Goal: Find specific page/section: Find specific page/section

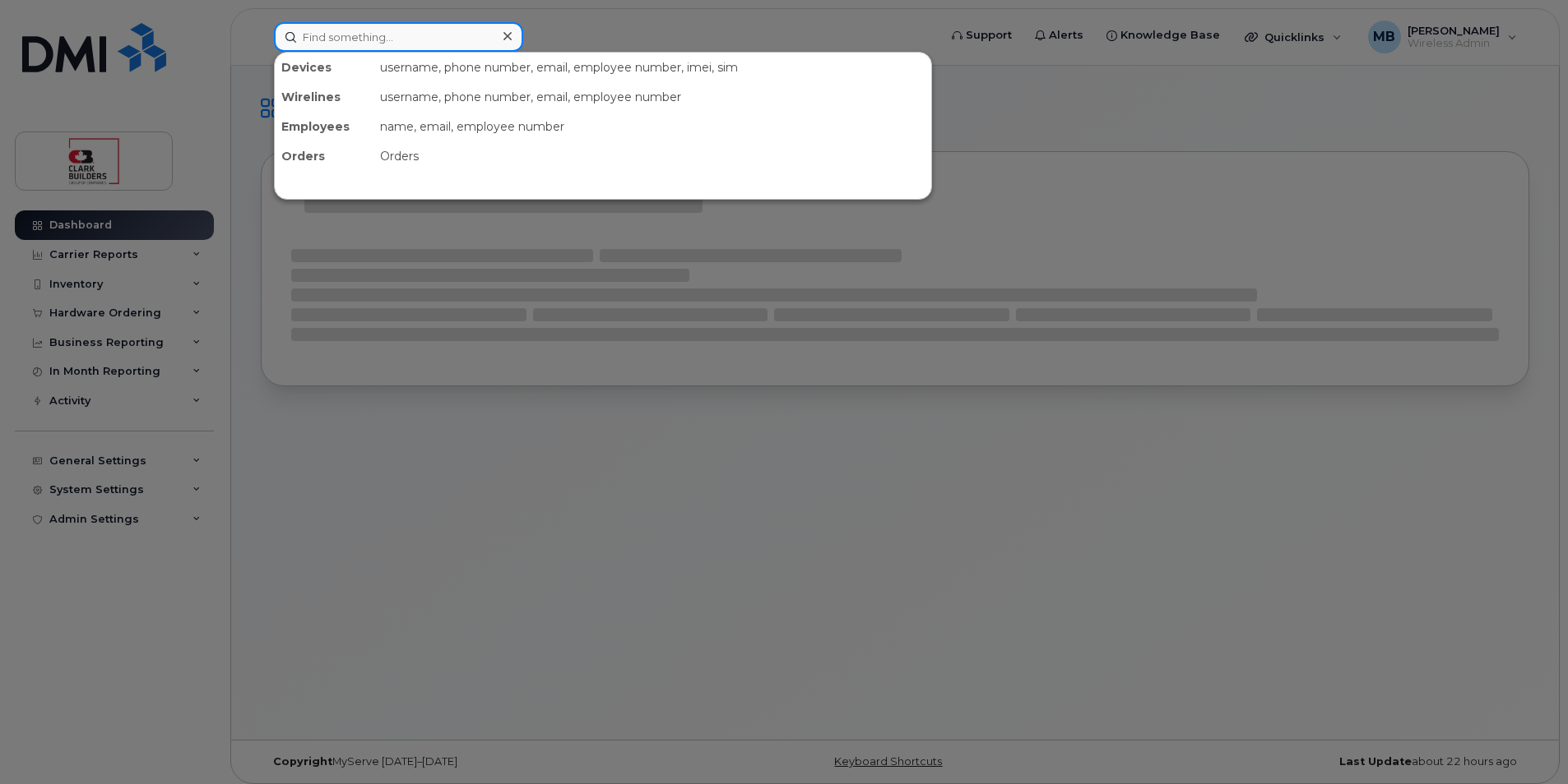
click at [432, 36] on input at bounding box center [399, 37] width 249 height 29
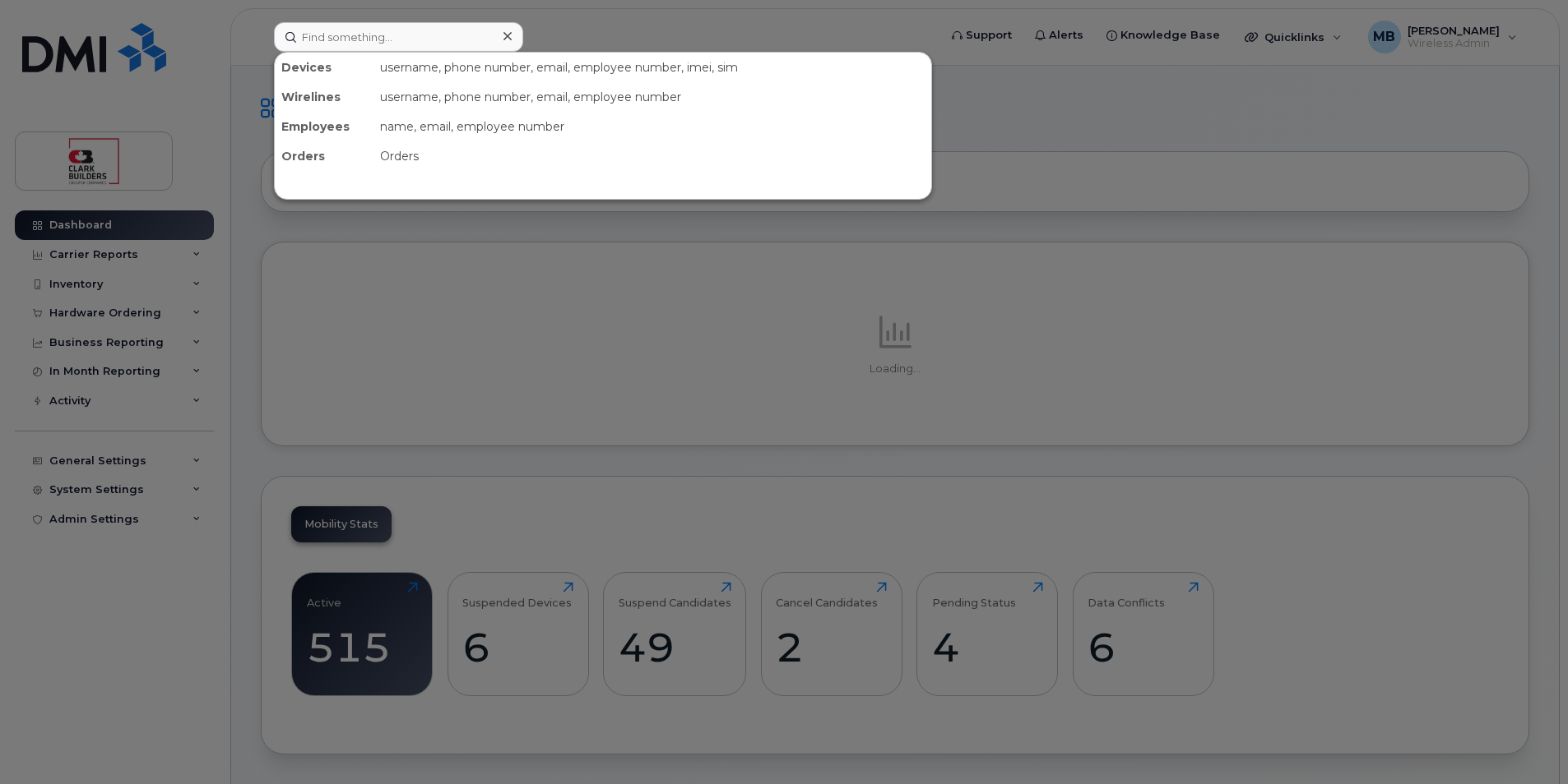
click at [558, 29] on div at bounding box center [784, 392] width 1568 height 784
click at [432, 35] on input at bounding box center [399, 37] width 249 height 29
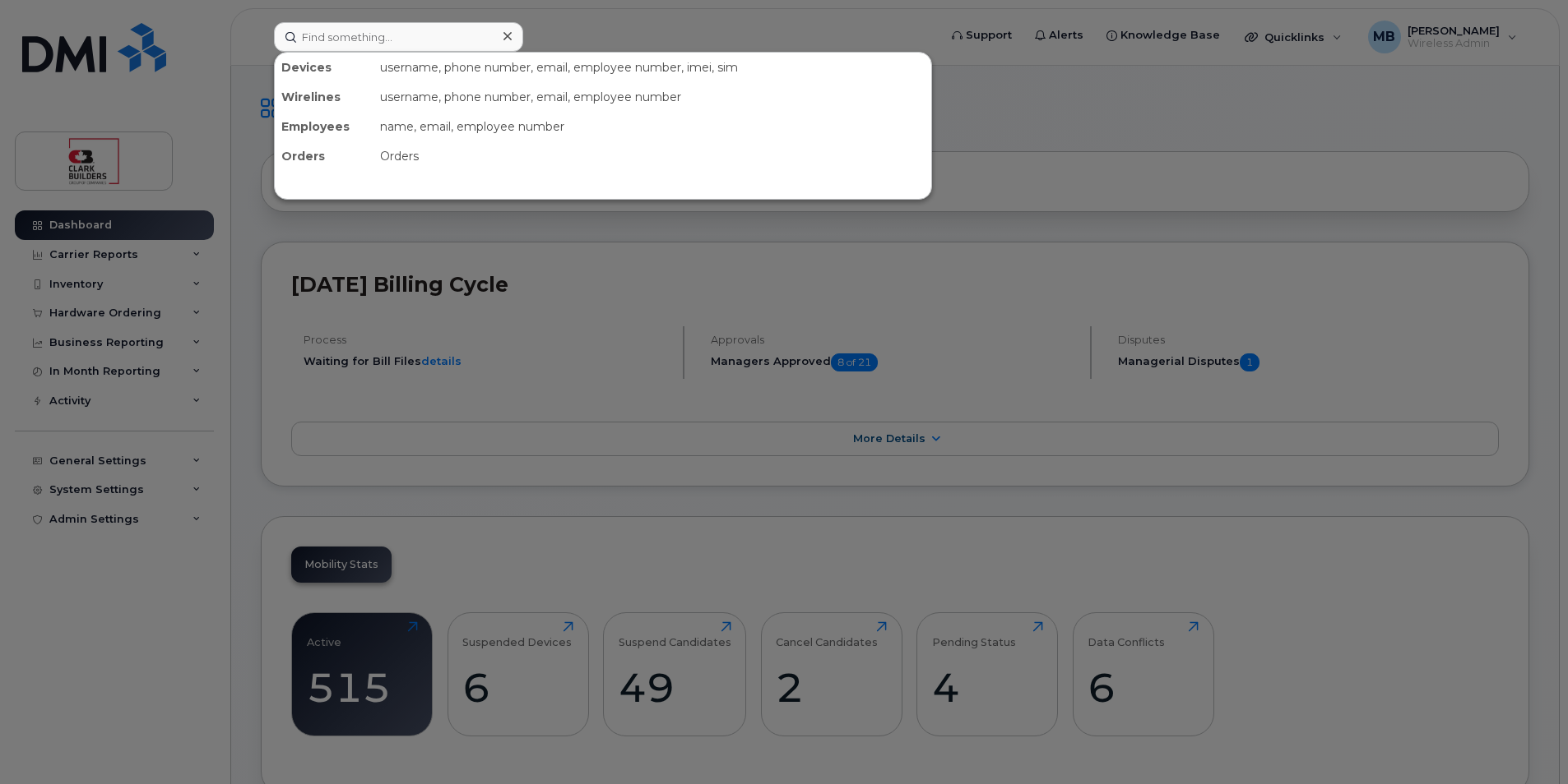
click at [587, 26] on div at bounding box center [784, 392] width 1568 height 784
